Goal: Task Accomplishment & Management: Manage account settings

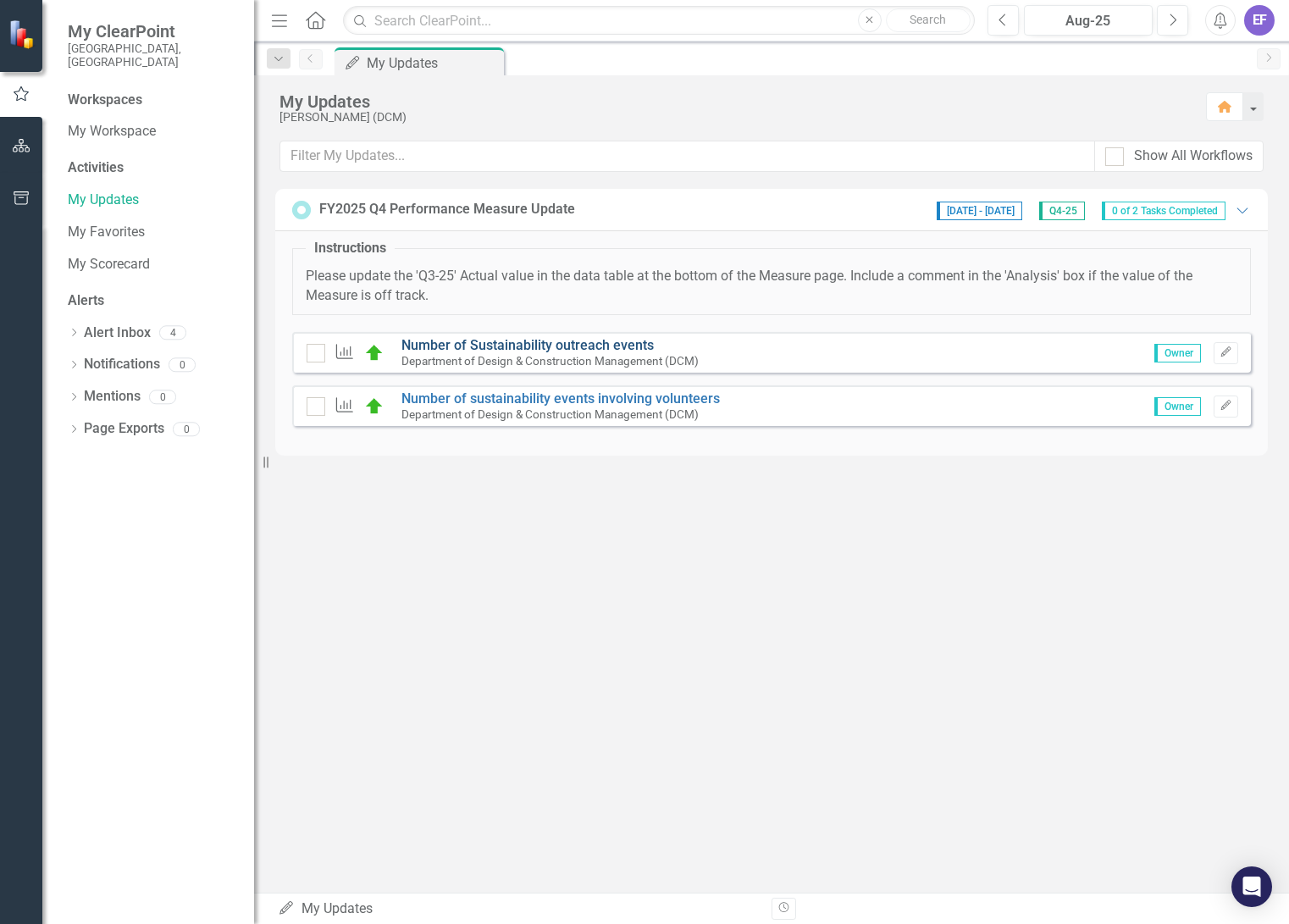
click at [551, 345] on link "Number of Sustainability outreach events" at bounding box center [527, 345] width 252 height 16
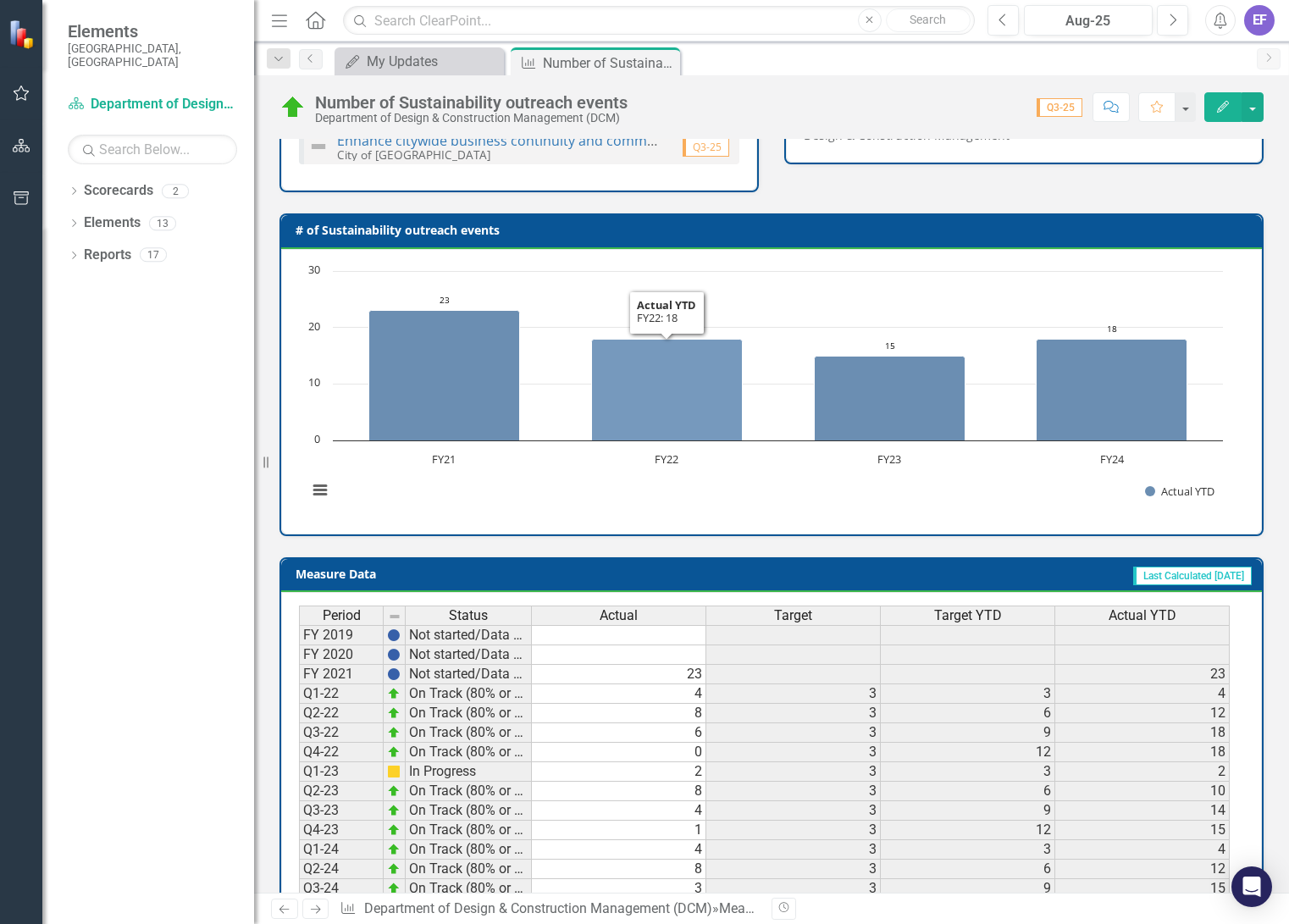
scroll to position [442, 0]
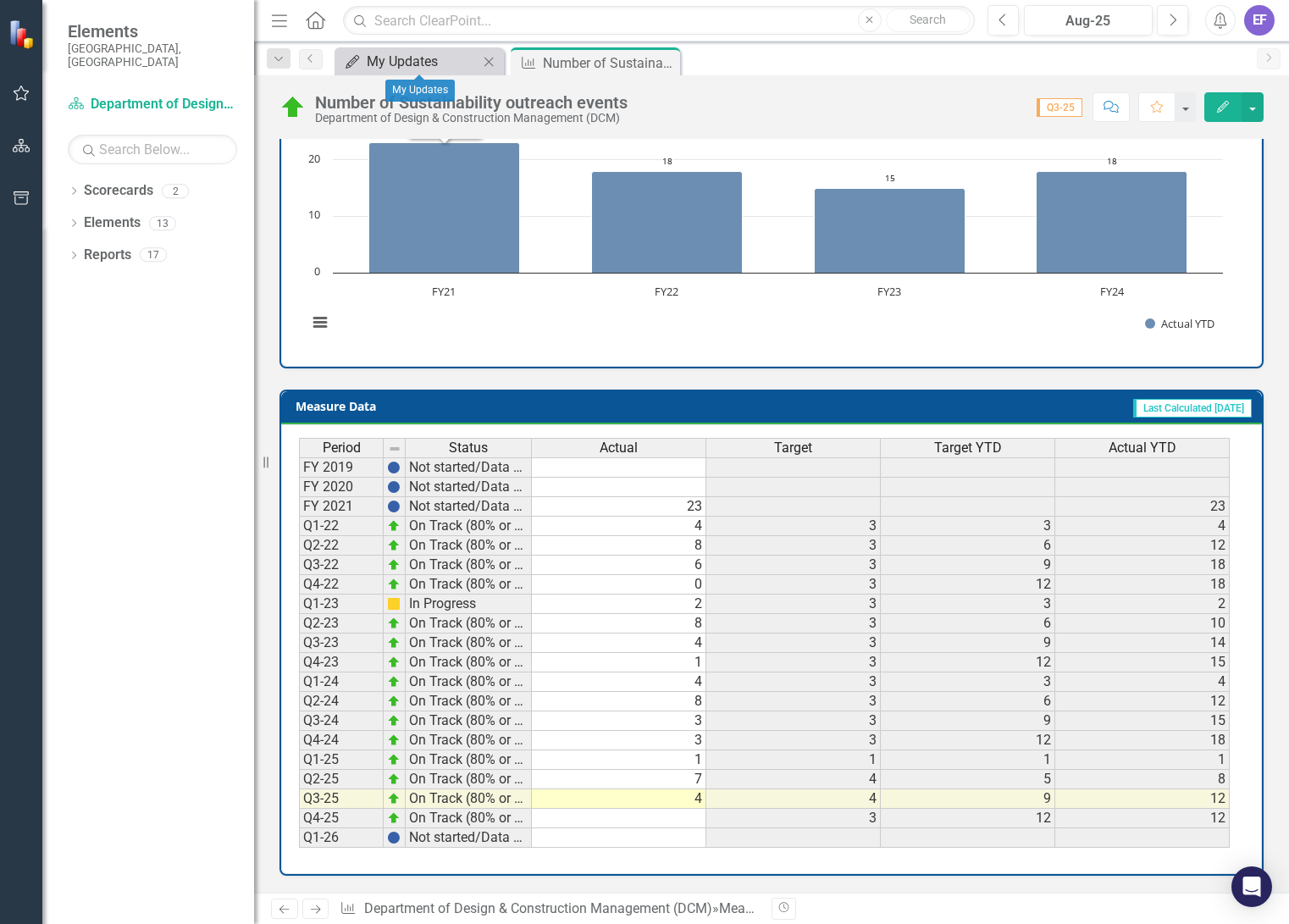
click at [437, 60] on div "My Updates" at bounding box center [422, 61] width 112 height 21
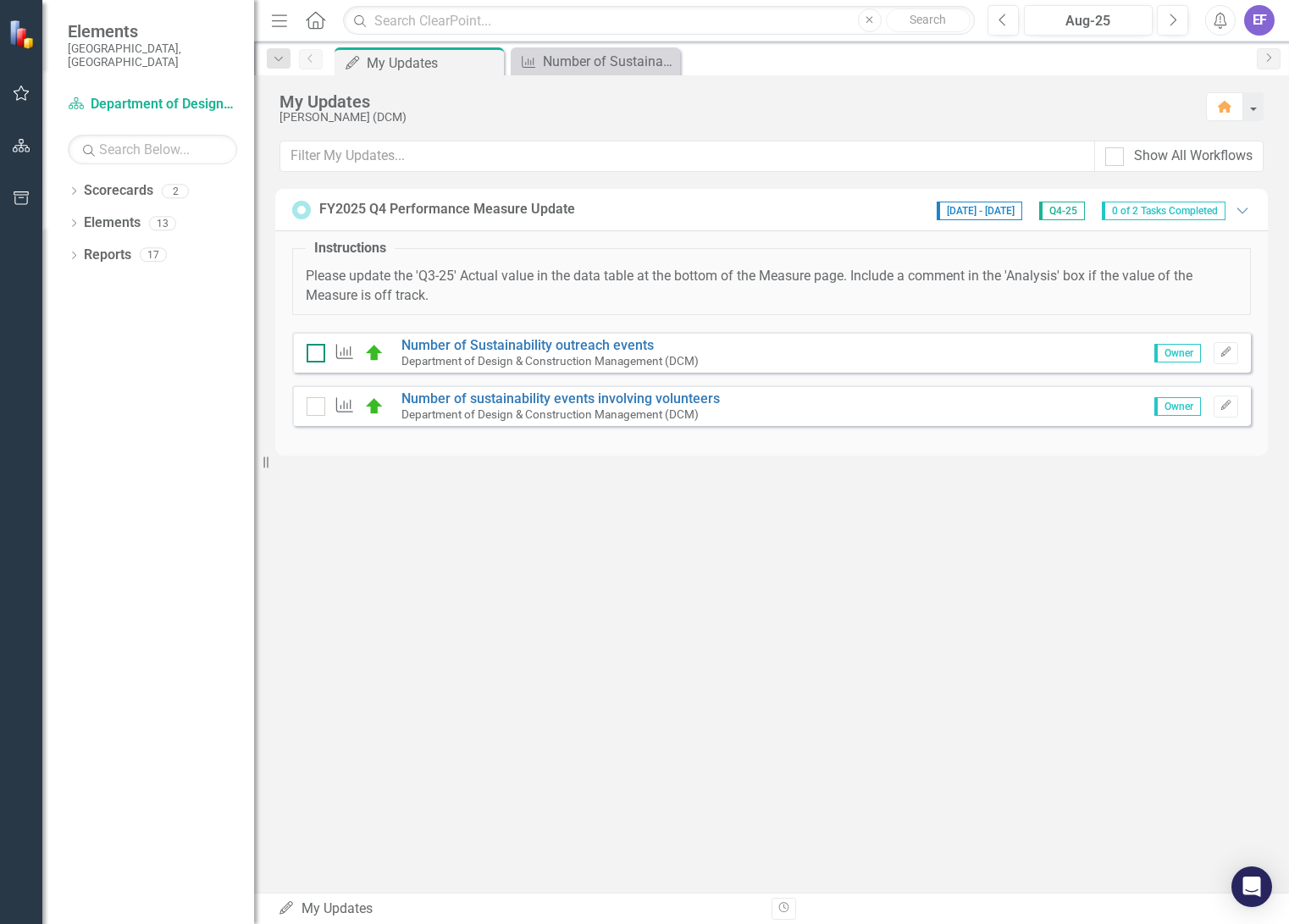
click at [317, 359] on div at bounding box center [316, 353] width 19 height 19
click at [317, 355] on input "checkbox" at bounding box center [312, 349] width 11 height 11
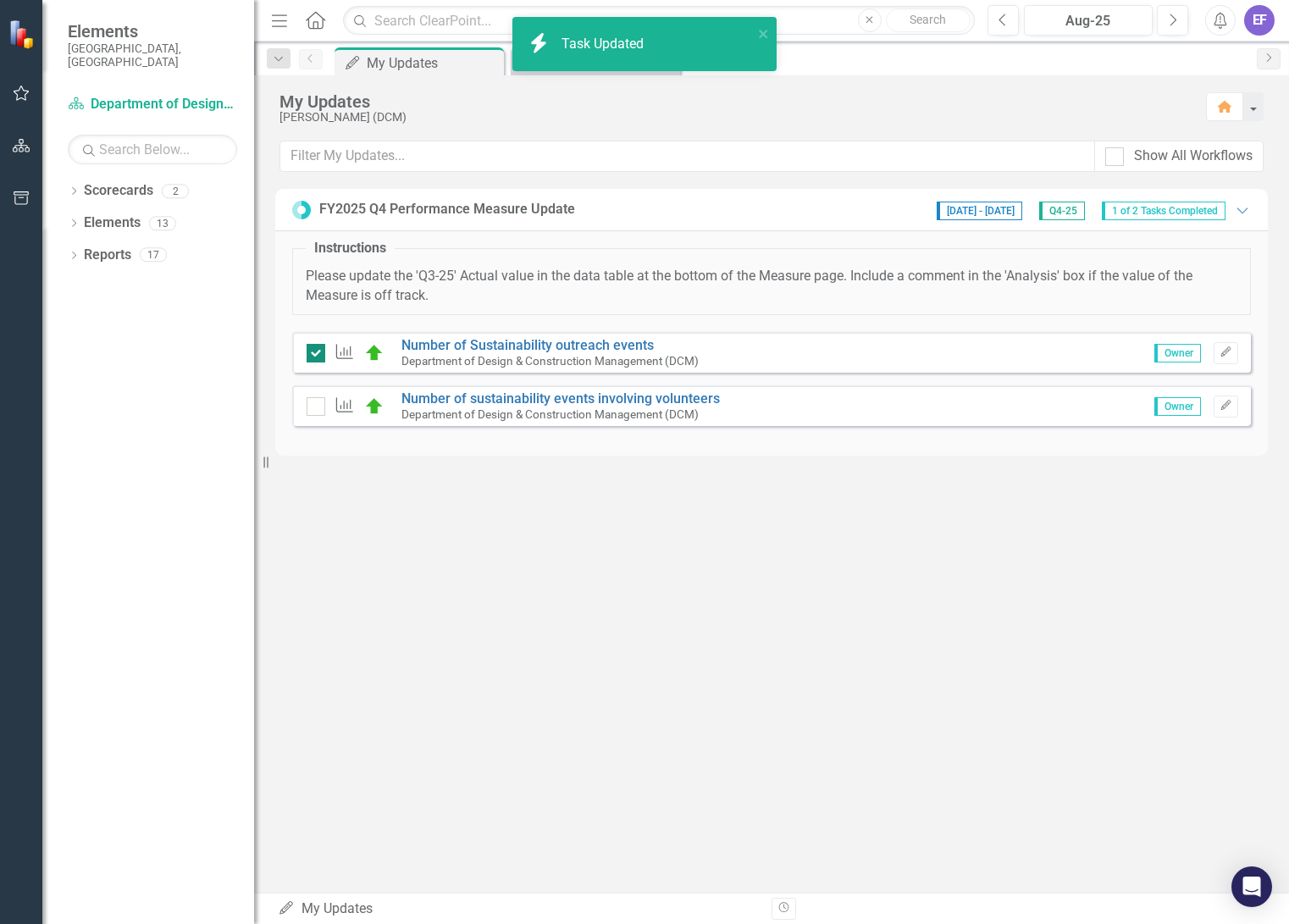
click at [316, 358] on div at bounding box center [316, 353] width 19 height 19
click at [316, 355] on input "checkbox" at bounding box center [312, 349] width 11 height 11
checkbox input "false"
click at [314, 407] on input "checkbox" at bounding box center [312, 402] width 11 height 11
checkbox input "true"
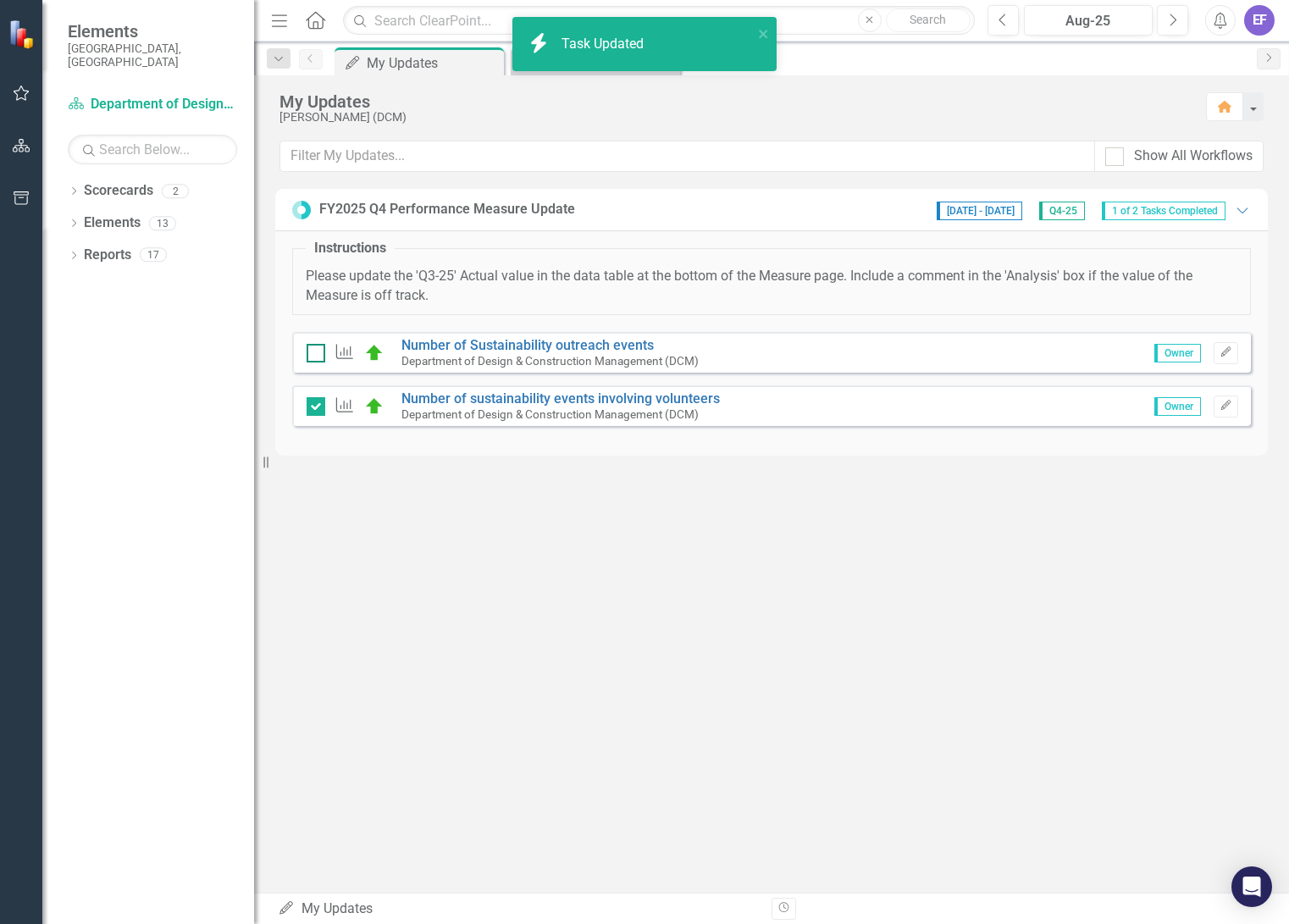
click at [318, 356] on div at bounding box center [316, 353] width 19 height 19
click at [318, 355] on input "checkbox" at bounding box center [312, 349] width 11 height 11
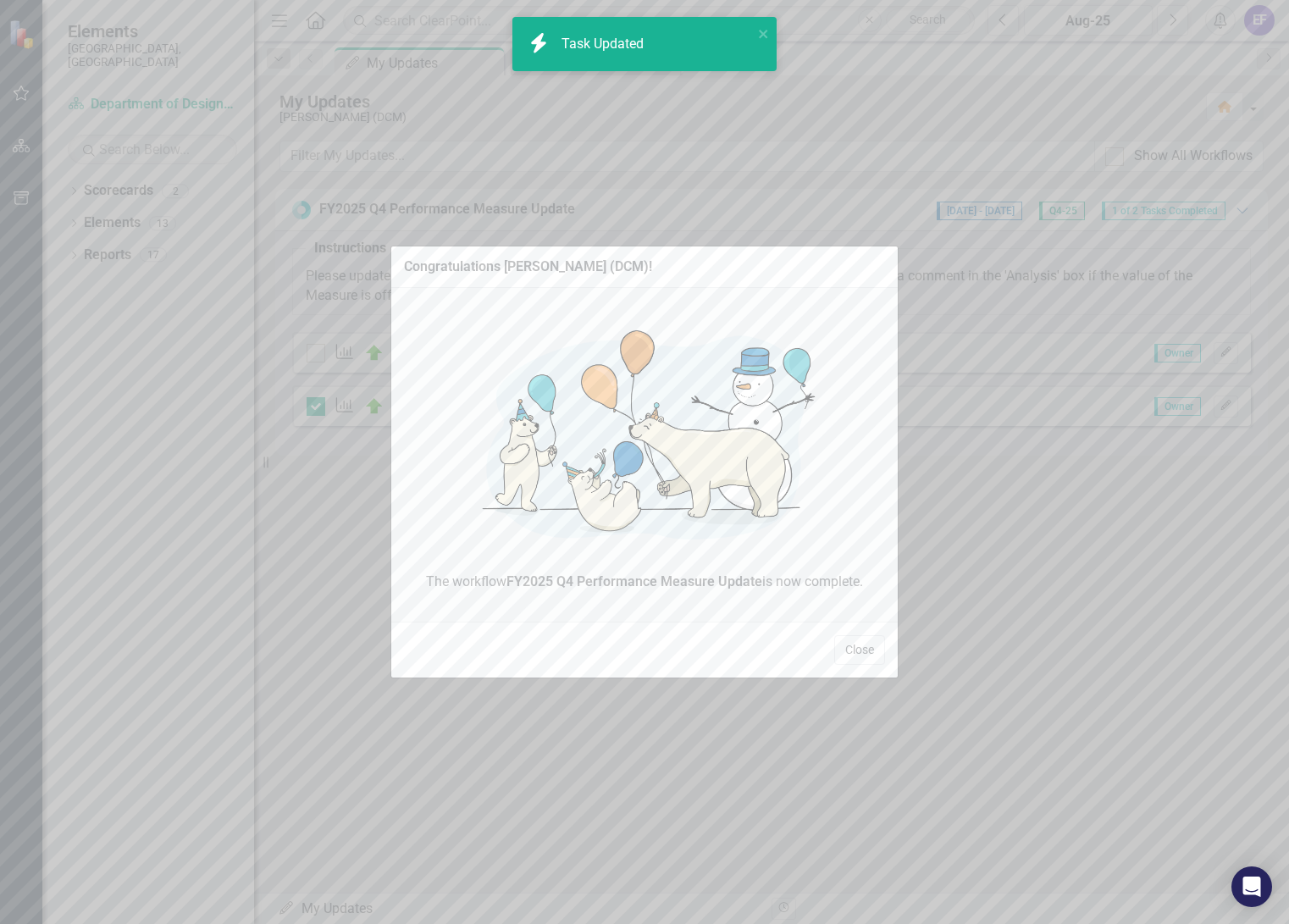
checkbox input "true"
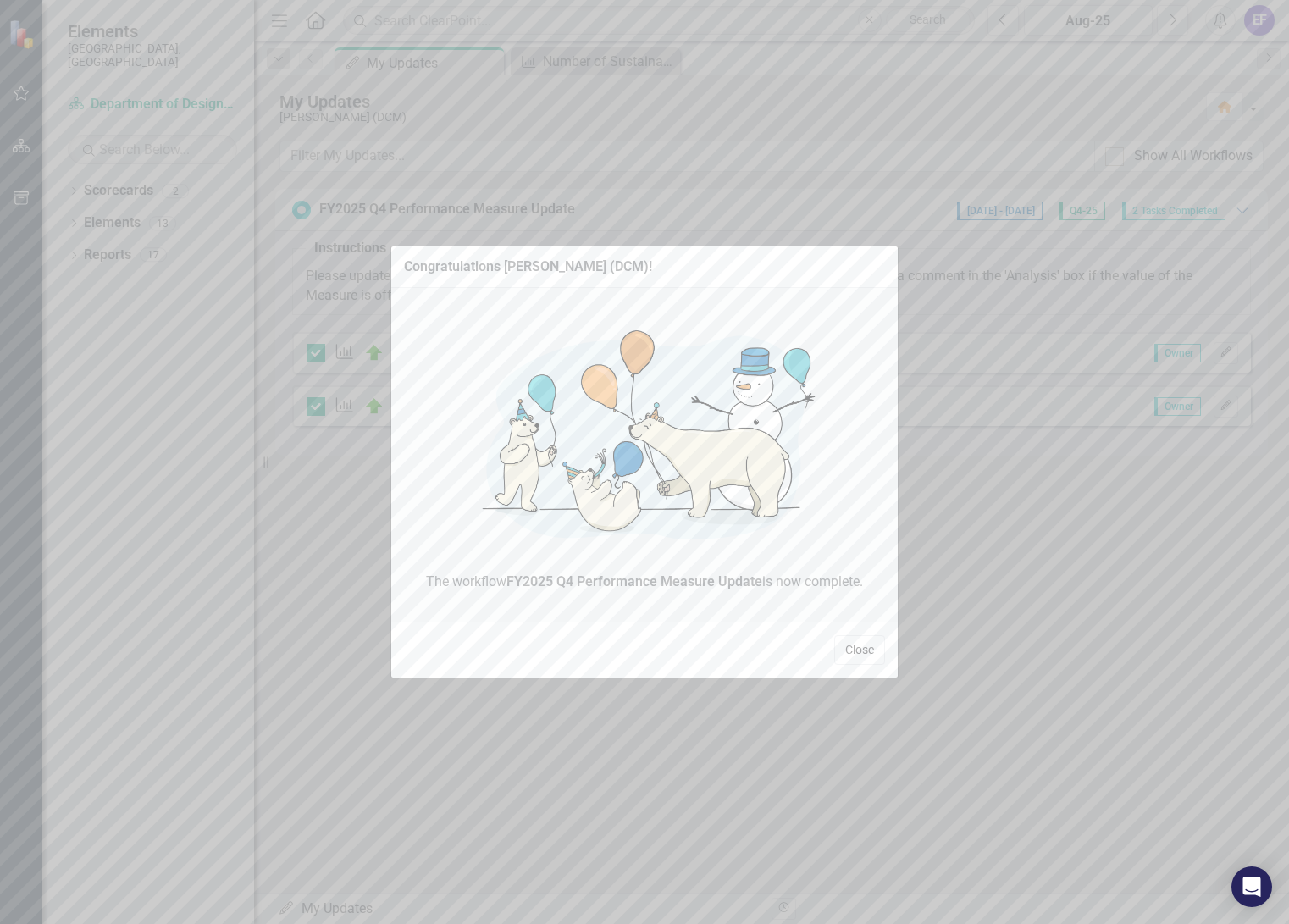
click at [855, 645] on button "Close" at bounding box center [860, 650] width 51 height 30
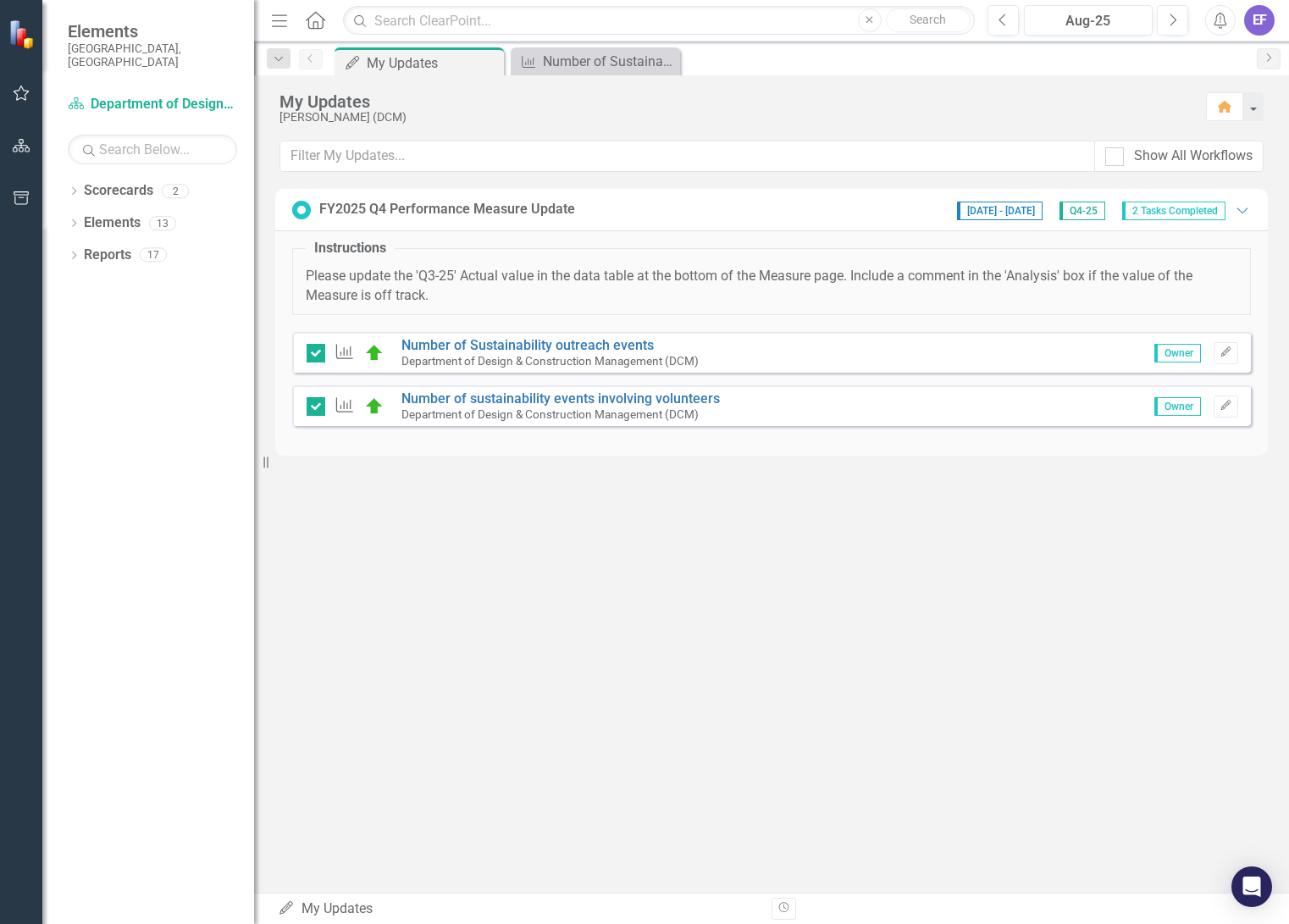
click at [1257, 29] on div "EF" at bounding box center [1259, 20] width 31 height 31
click at [1204, 215] on link "Logout Log Out" at bounding box center [1206, 214] width 134 height 32
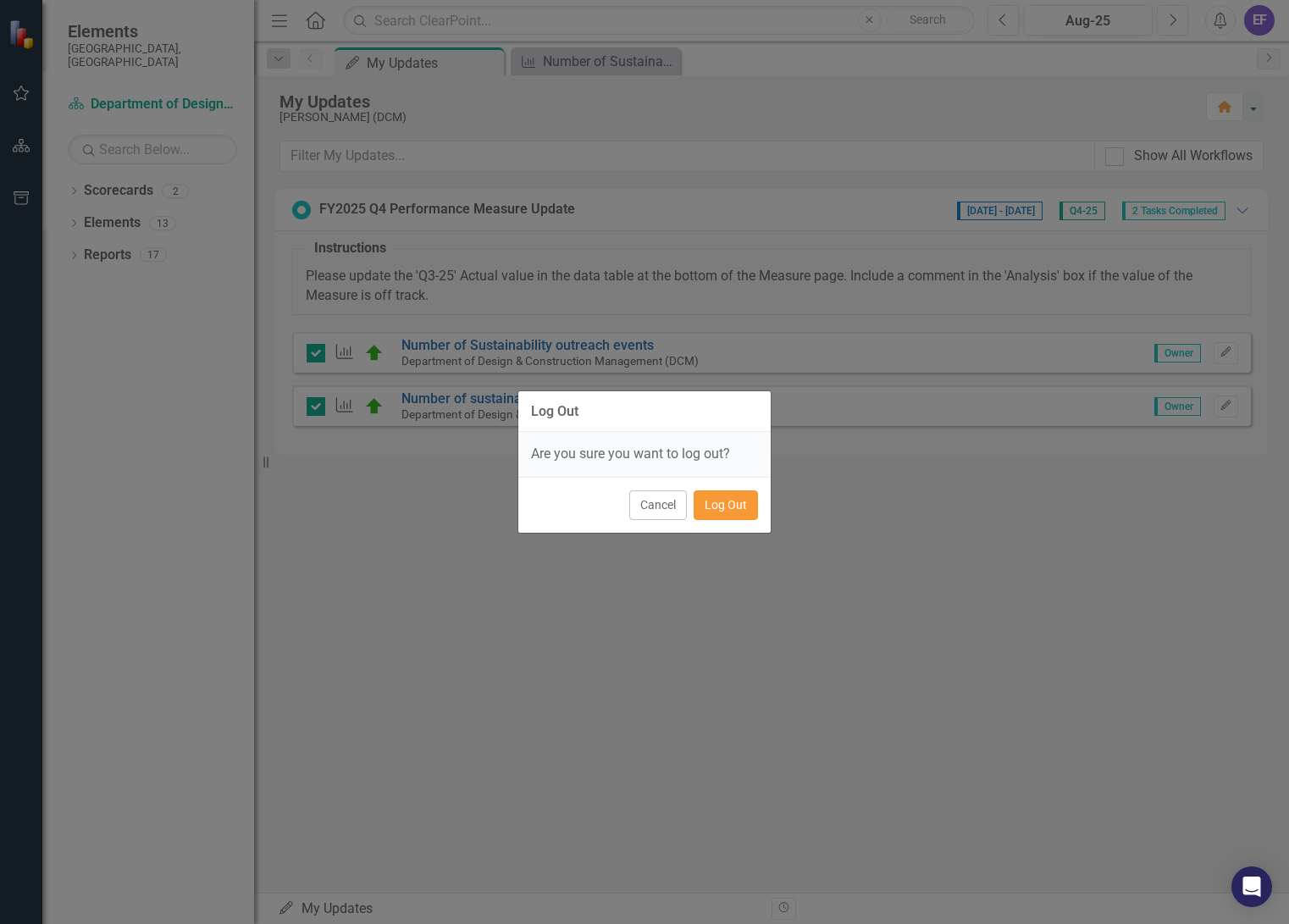
click at [722, 508] on button "Log Out" at bounding box center [726, 505] width 65 height 30
